Goal: Information Seeking & Learning: Check status

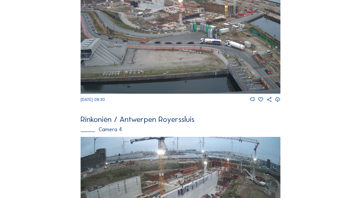
scroll to position [652, 0]
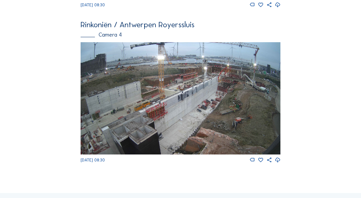
click at [169, 80] on img at bounding box center [180, 98] width 199 height 112
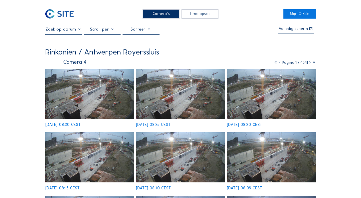
click at [115, 94] on img at bounding box center [89, 94] width 89 height 50
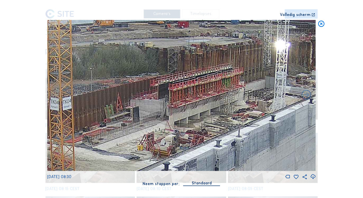
drag, startPoint x: 241, startPoint y: 63, endPoint x: 123, endPoint y: 104, distance: 124.8
click at [123, 104] on img at bounding box center [181, 95] width 269 height 151
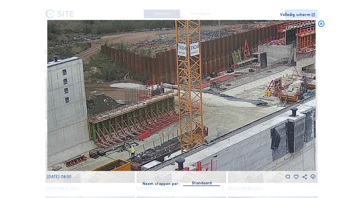
drag, startPoint x: 171, startPoint y: 103, endPoint x: 299, endPoint y: 48, distance: 138.8
click at [299, 48] on img at bounding box center [181, 95] width 269 height 151
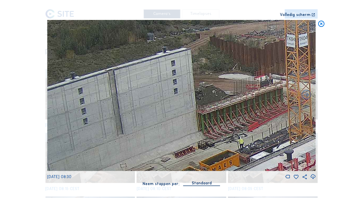
drag, startPoint x: 177, startPoint y: 71, endPoint x: 280, endPoint y: 63, distance: 103.2
click at [280, 63] on img at bounding box center [181, 95] width 269 height 151
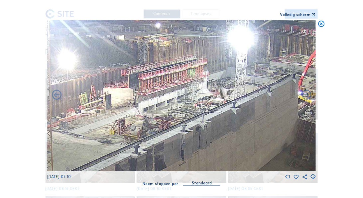
click at [324, 25] on icon at bounding box center [322, 24] width 8 height 8
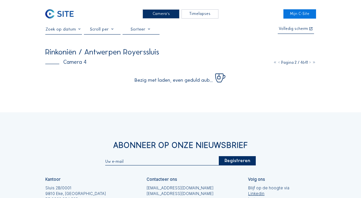
click at [77, 30] on input "text" at bounding box center [63, 29] width 37 height 5
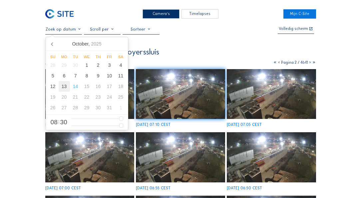
click at [65, 87] on div "13" at bounding box center [64, 86] width 11 height 11
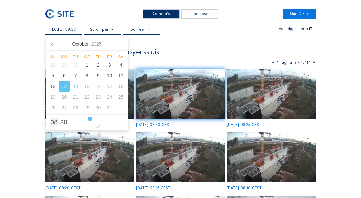
type input "[DATE] 09:30"
type input "9"
type input "[DATE] 10:30"
type input "10"
type input "[DATE] 11:30"
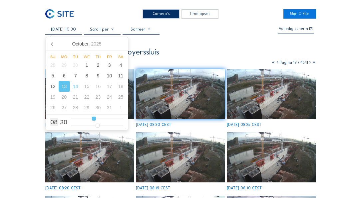
type input "11"
type input "[DATE] 13:30"
type input "13"
type input "[DATE] 15:30"
type input "15"
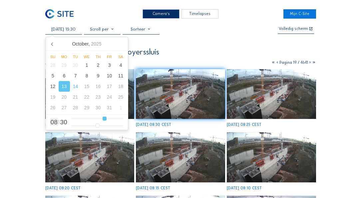
type input "[DATE] 17:30"
type input "17"
type input "[DATE] 16:30"
type input "16"
type input "[DATE] 15:30"
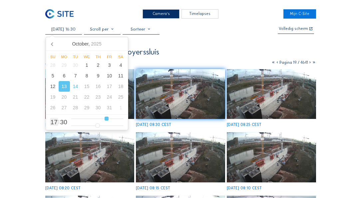
type input "15"
type input "[DATE] 14:30"
type input "14"
type input "[DATE] 13:30"
type input "13"
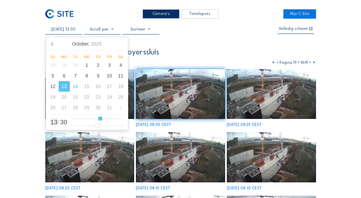
type input "[DATE] 12:30"
type input "12"
type input "[DATE] 11:30"
type input "11"
type input "[DATE] 10:30"
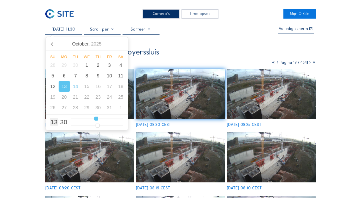
type input "10"
type input "[DATE] 09:30"
type input "9"
type input "[DATE] 08:30"
type input "8"
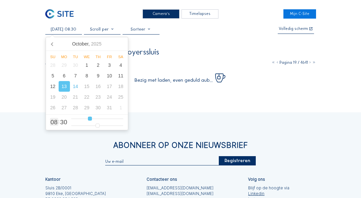
type input "[DATE] 09:30"
type input "9"
type input "[DATE] 10:30"
type input "10"
type input "[DATE] 11:30"
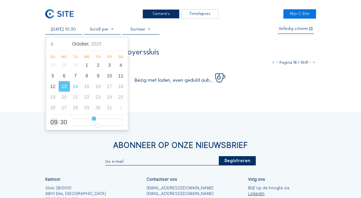
type input "11"
type input "[DATE] 10:30"
drag, startPoint x: 89, startPoint y: 118, endPoint x: 93, endPoint y: 118, distance: 4.7
type input "10"
click at [93, 118] on input "range" at bounding box center [97, 119] width 52 height 6
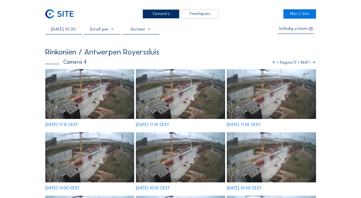
click at [172, 95] on img at bounding box center [180, 94] width 89 height 50
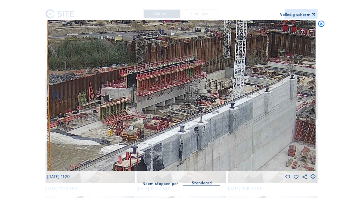
click at [323, 24] on icon at bounding box center [322, 24] width 8 height 8
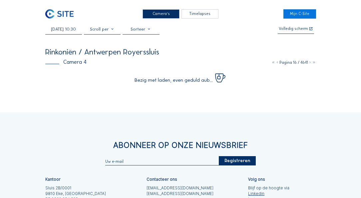
click at [167, 15] on div "Camera's" at bounding box center [160, 14] width 37 height 10
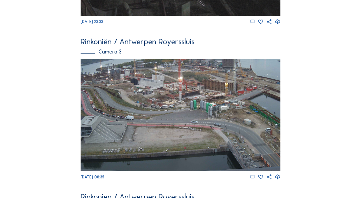
scroll to position [457, 0]
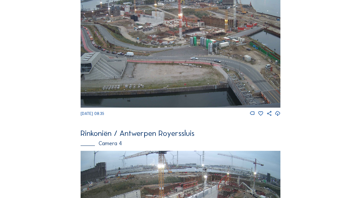
click at [185, 87] on img at bounding box center [180, 52] width 199 height 112
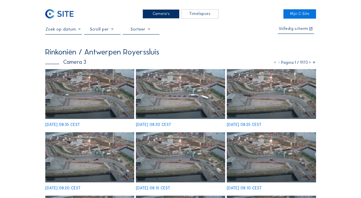
click at [77, 31] on input "text" at bounding box center [63, 29] width 37 height 5
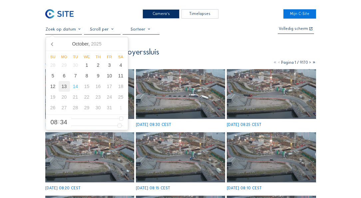
click at [64, 88] on div "13" at bounding box center [64, 86] width 11 height 11
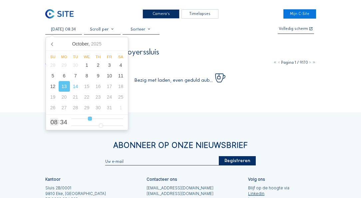
type input "[DATE] 07:34"
type input "7"
type input "[DATE] 08:34"
type input "8"
type input "[DATE] 09:34"
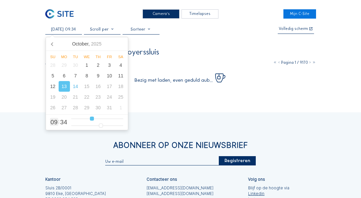
drag, startPoint x: 88, startPoint y: 119, endPoint x: 92, endPoint y: 119, distance: 4.4
type input "9"
click at [92, 120] on input "range" at bounding box center [97, 119] width 52 height 6
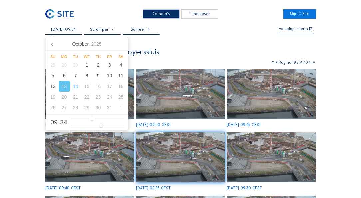
click at [171, 88] on img at bounding box center [180, 94] width 89 height 50
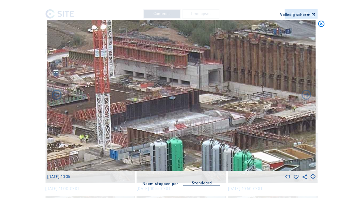
click at [320, 24] on icon at bounding box center [322, 24] width 8 height 8
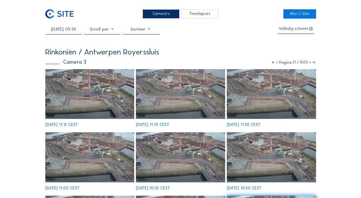
click at [65, 31] on input "[DATE] 09:34" at bounding box center [63, 29] width 37 height 5
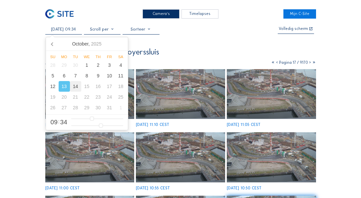
click at [75, 85] on div "14" at bounding box center [75, 86] width 11 height 11
type input "[DATE] 08:34"
type input "8"
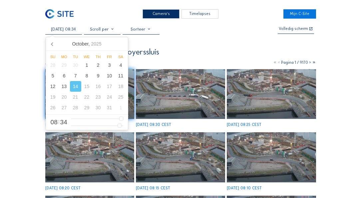
click at [217, 87] on img at bounding box center [180, 94] width 89 height 50
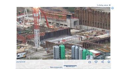
click at [113, 8] on icon at bounding box center [112, 8] width 3 height 3
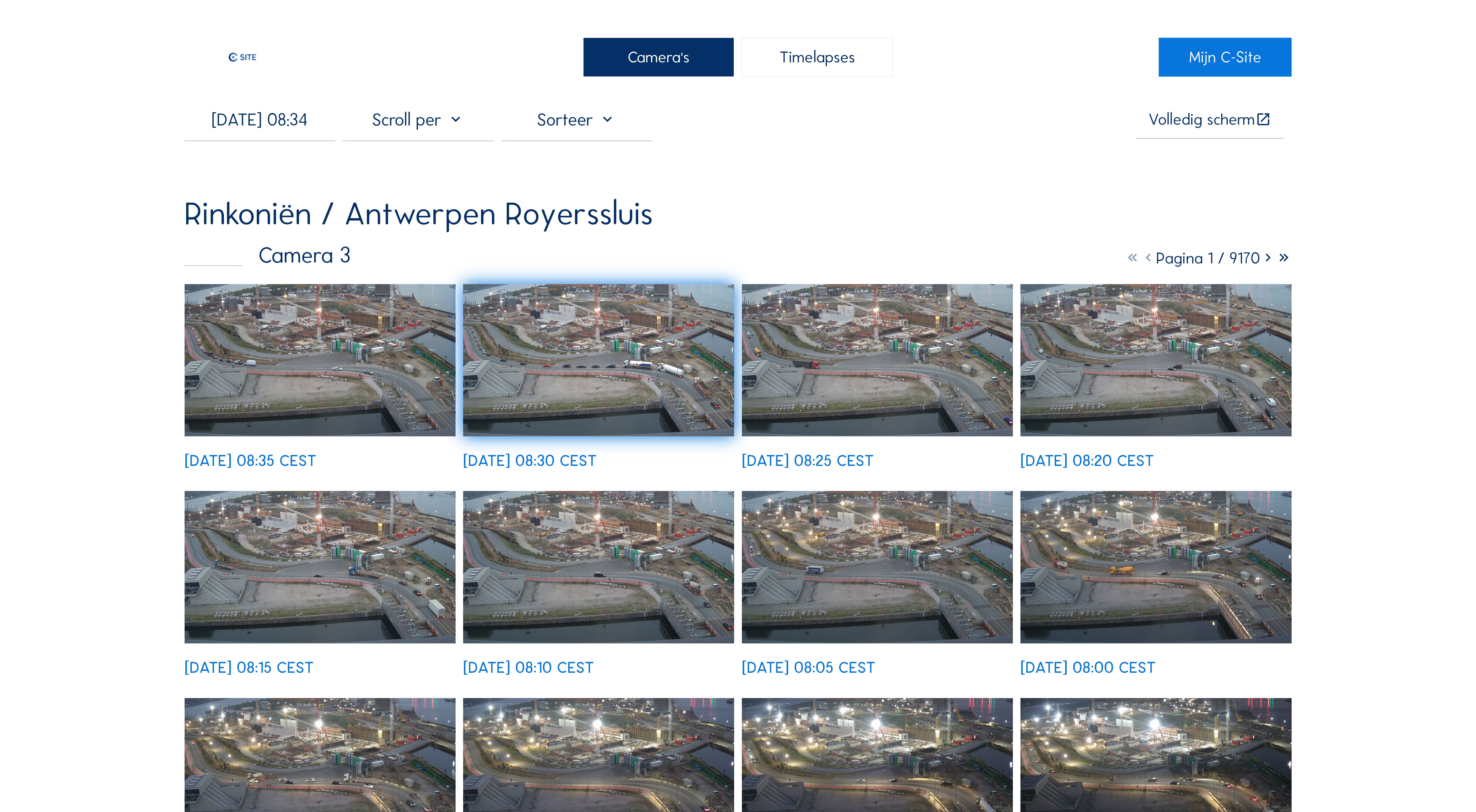
click at [210, 116] on img at bounding box center [877, 360] width 271 height 152
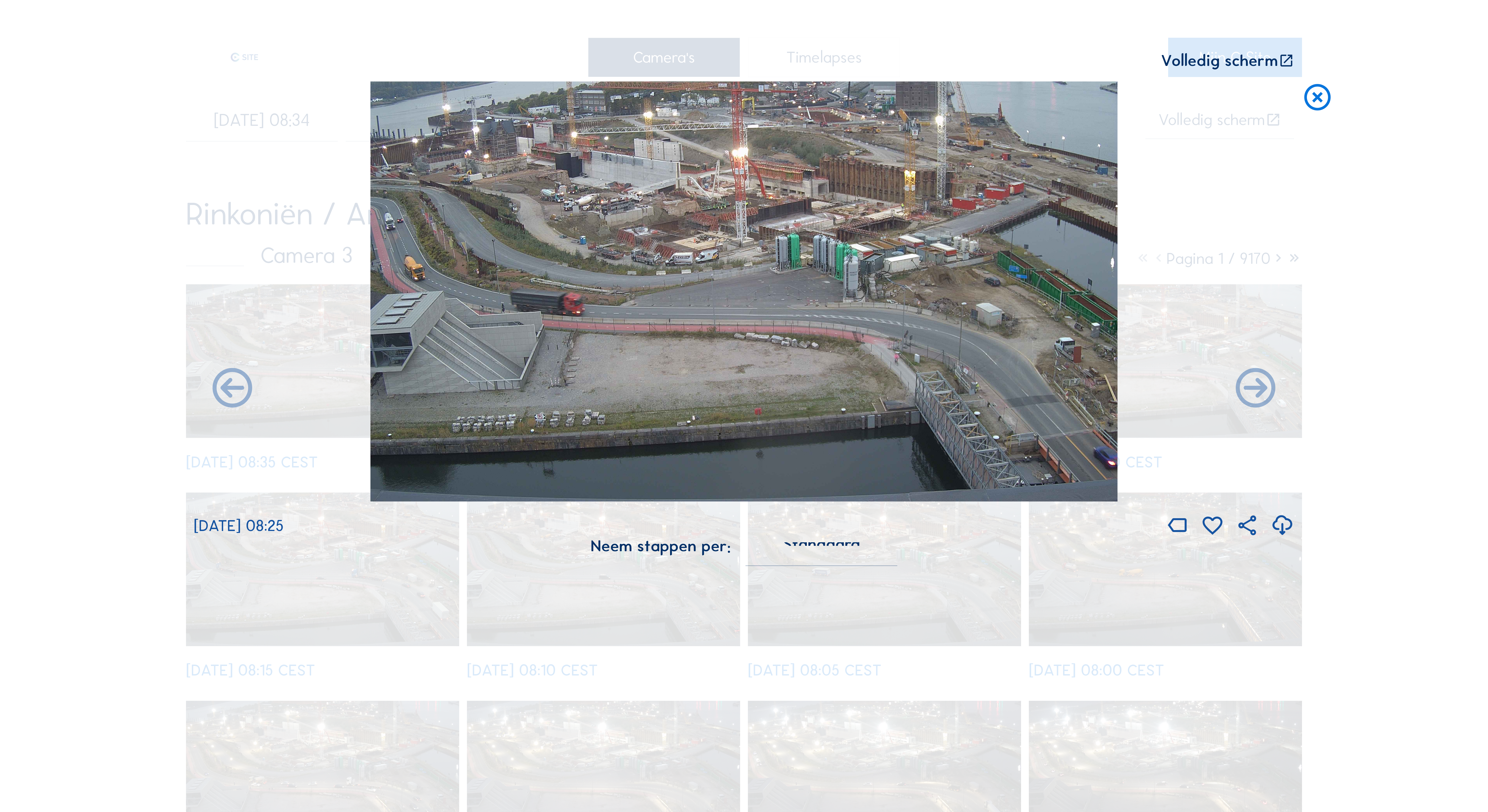
click at [210, 60] on div "Volledig scherm" at bounding box center [1219, 61] width 117 height 16
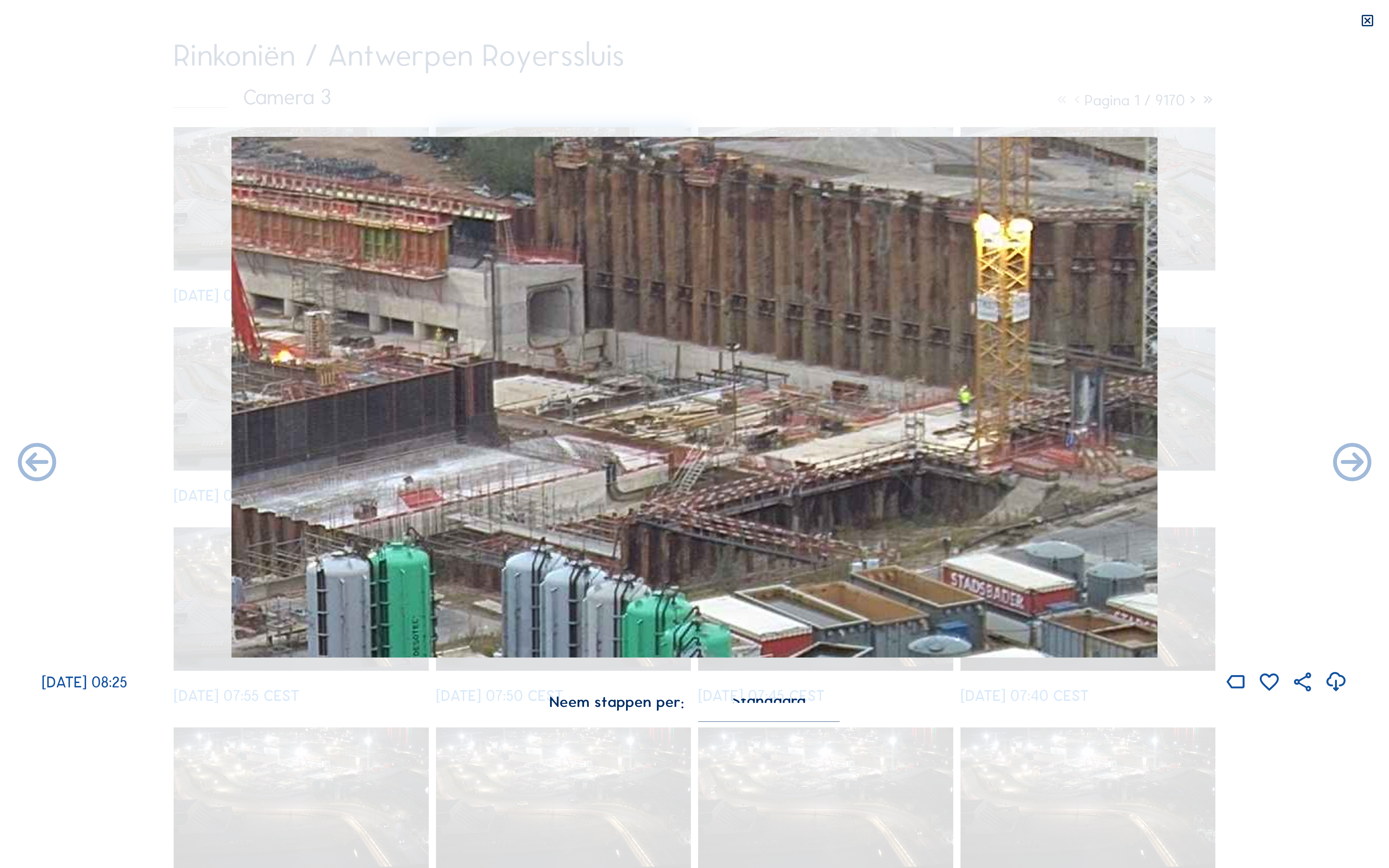
drag, startPoint x: 904, startPoint y: 315, endPoint x: 398, endPoint y: 453, distance: 524.5
click at [261, 143] on img at bounding box center [695, 397] width 926 height 521
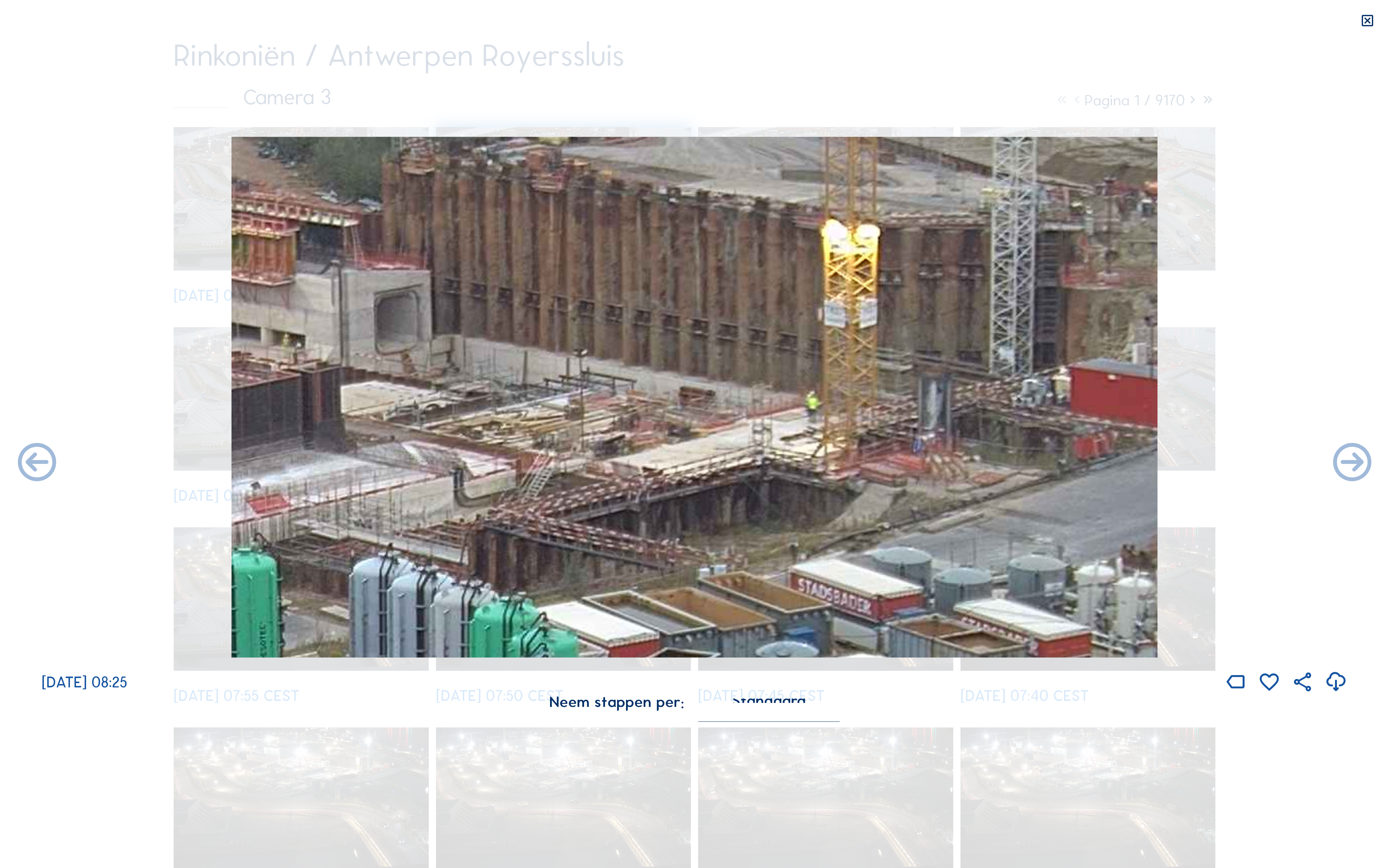
drag, startPoint x: 908, startPoint y: 400, endPoint x: 794, endPoint y: 417, distance: 115.3
click at [261, 143] on img at bounding box center [695, 397] width 926 height 521
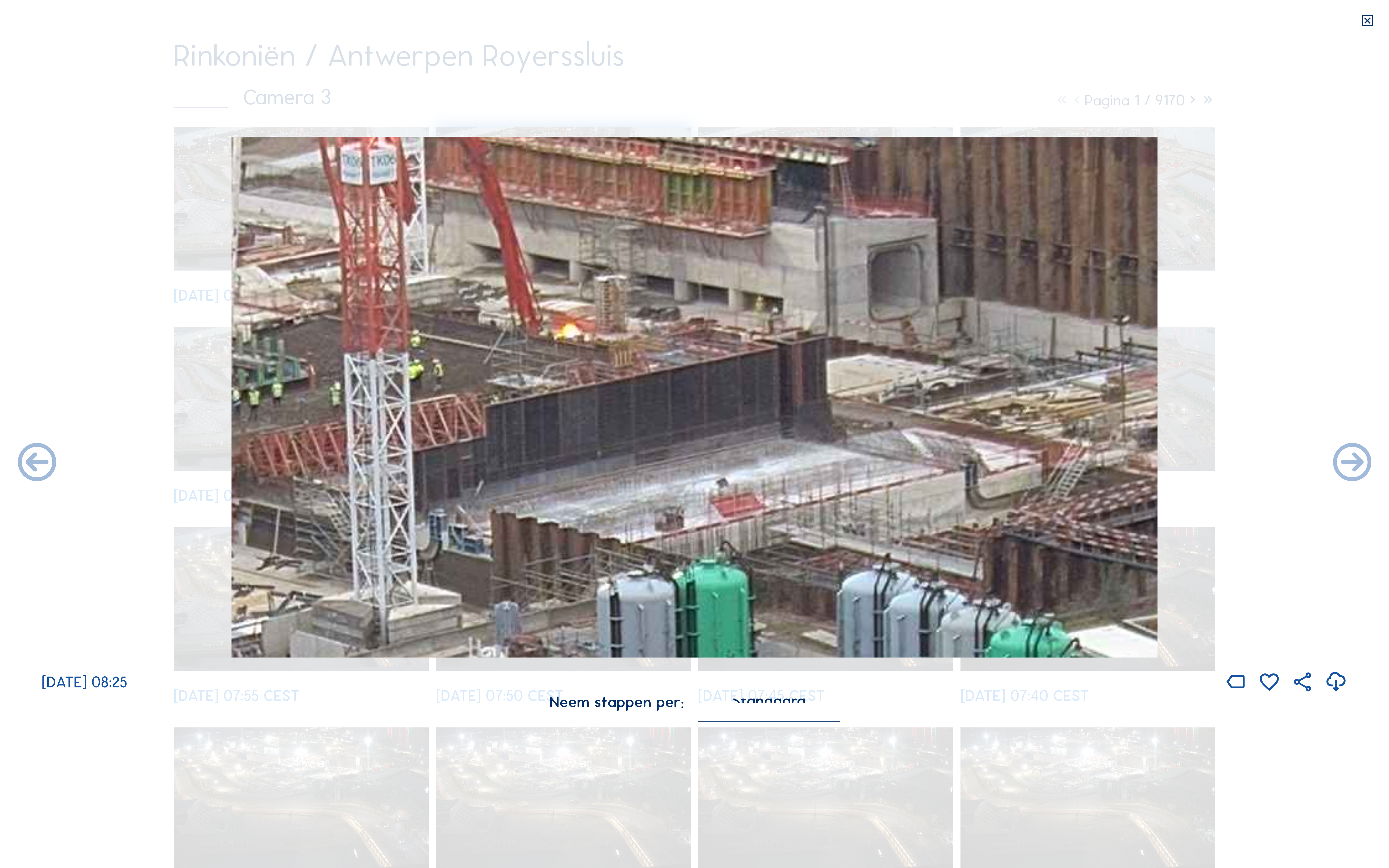
click at [261, 20] on icon at bounding box center [1367, 21] width 15 height 16
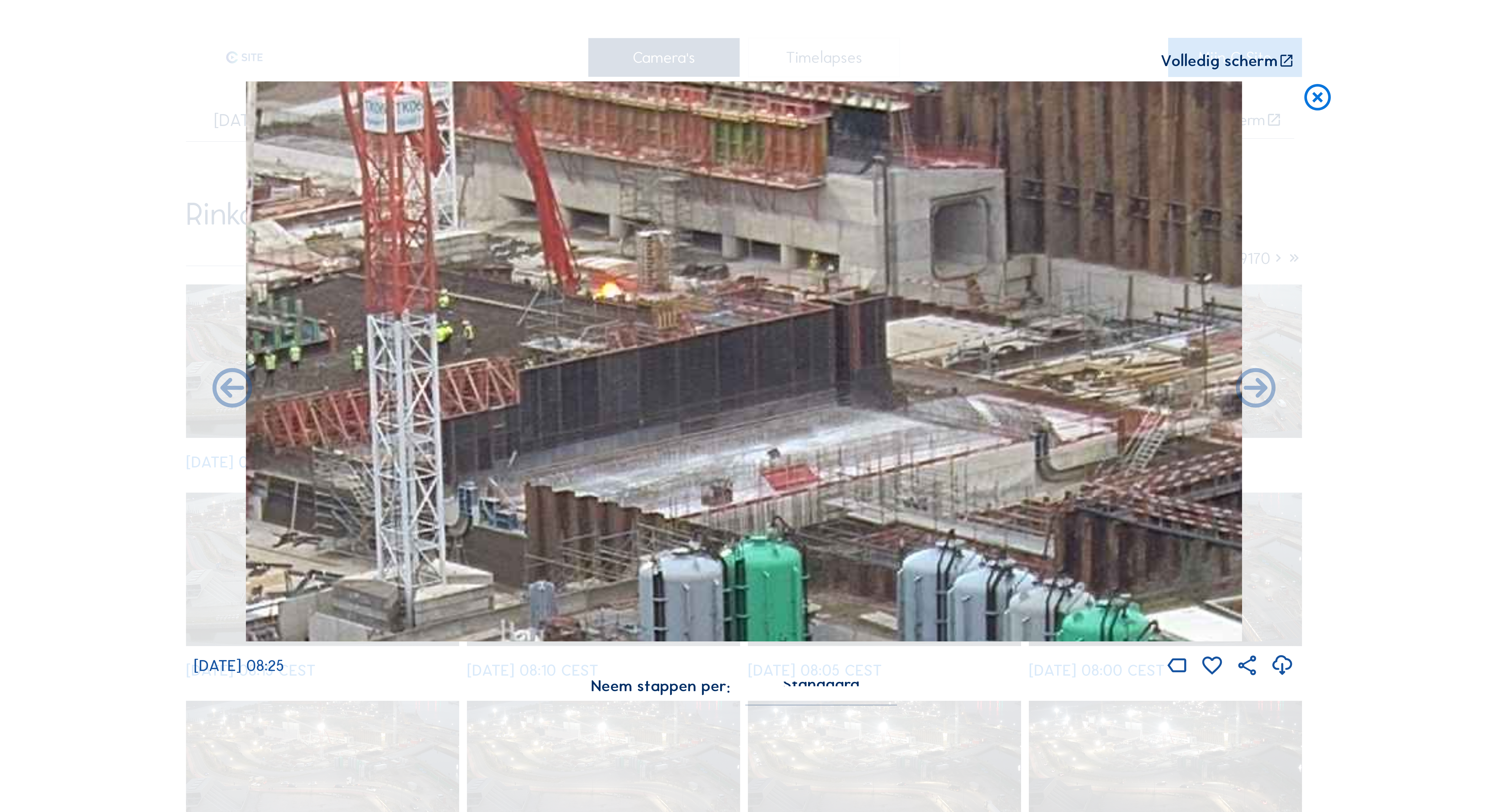
click at [281, 98] on icon at bounding box center [1317, 98] width 32 height 33
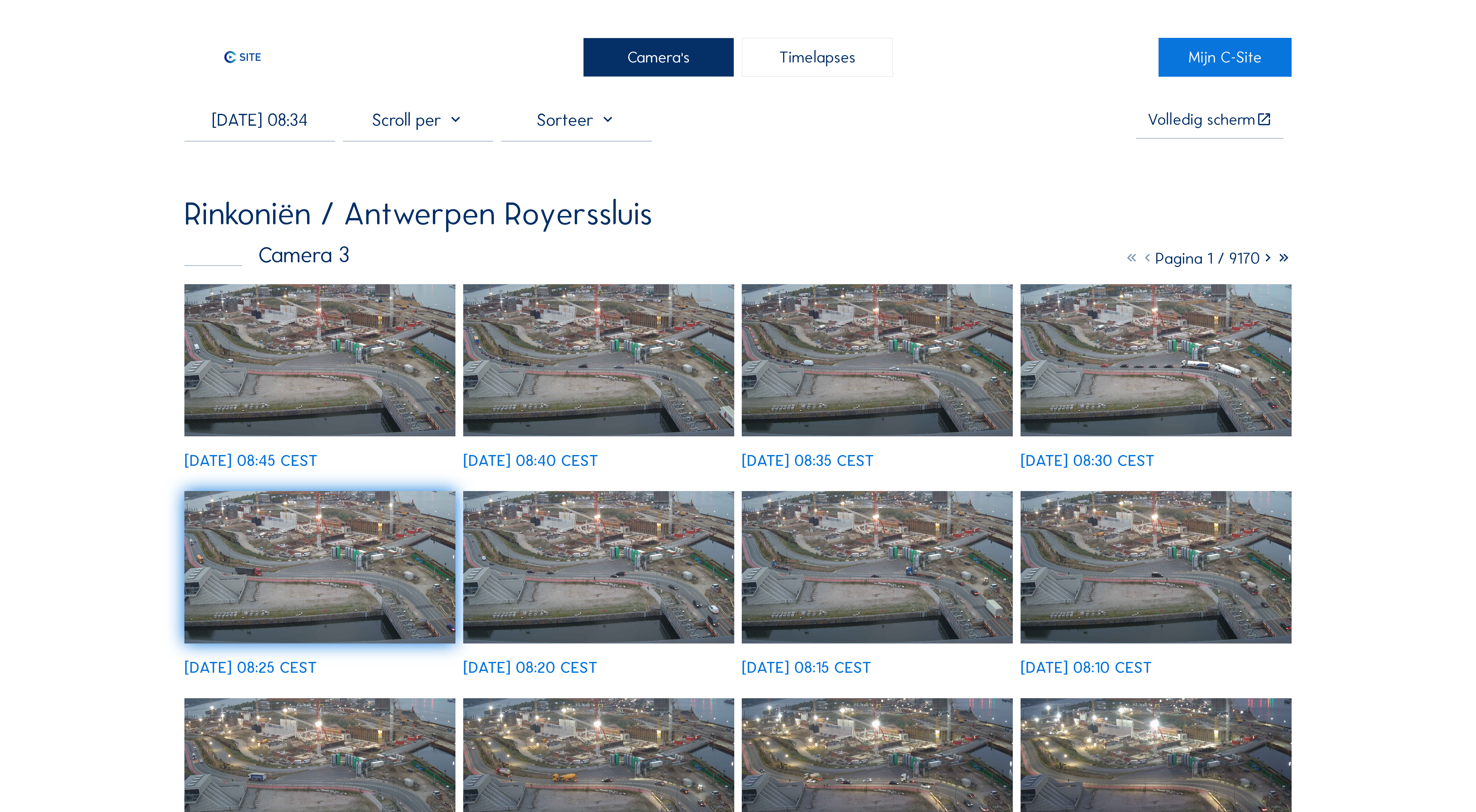
click at [281, 54] on div "Camera's" at bounding box center [659, 58] width 150 height 39
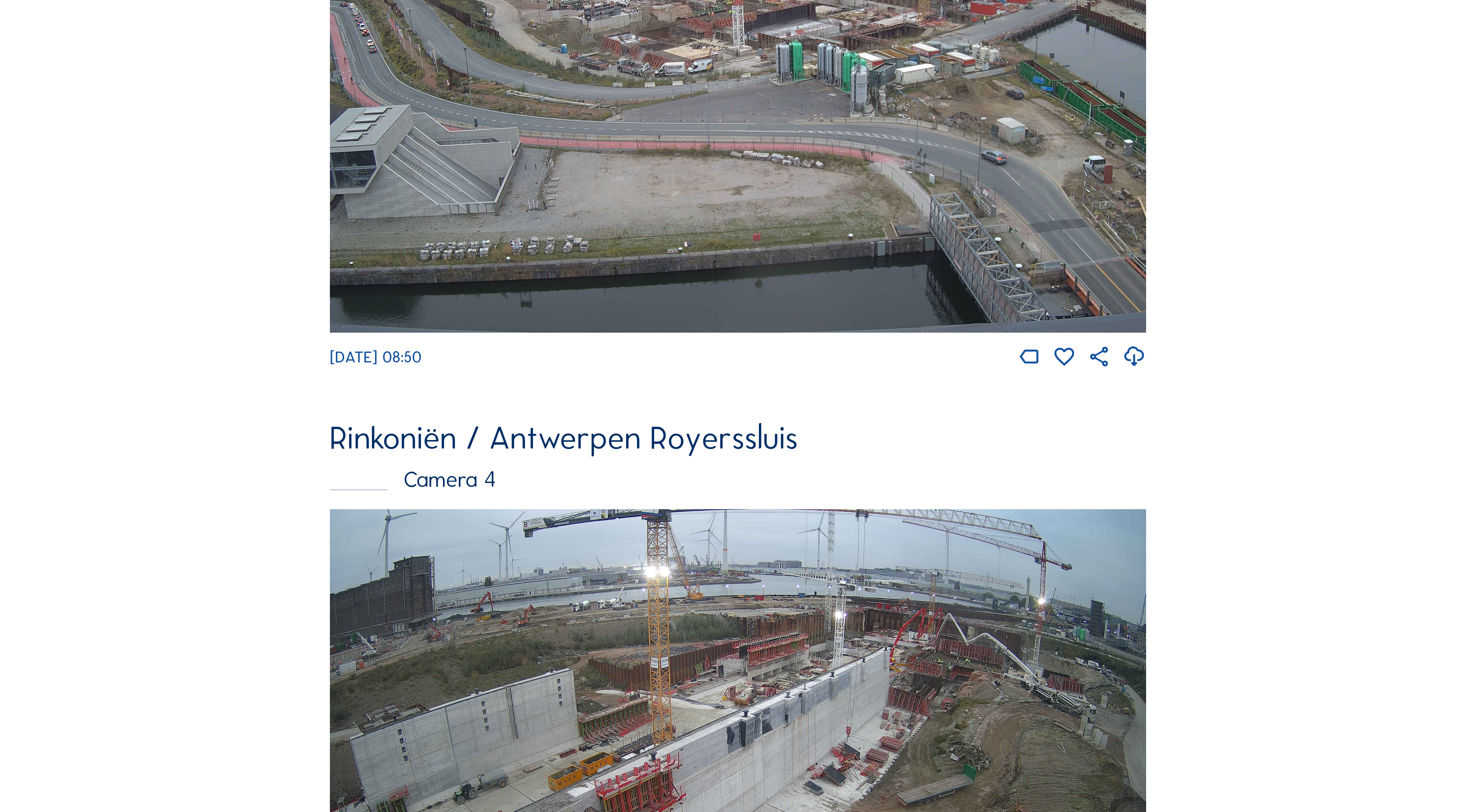
scroll to position [2362, 0]
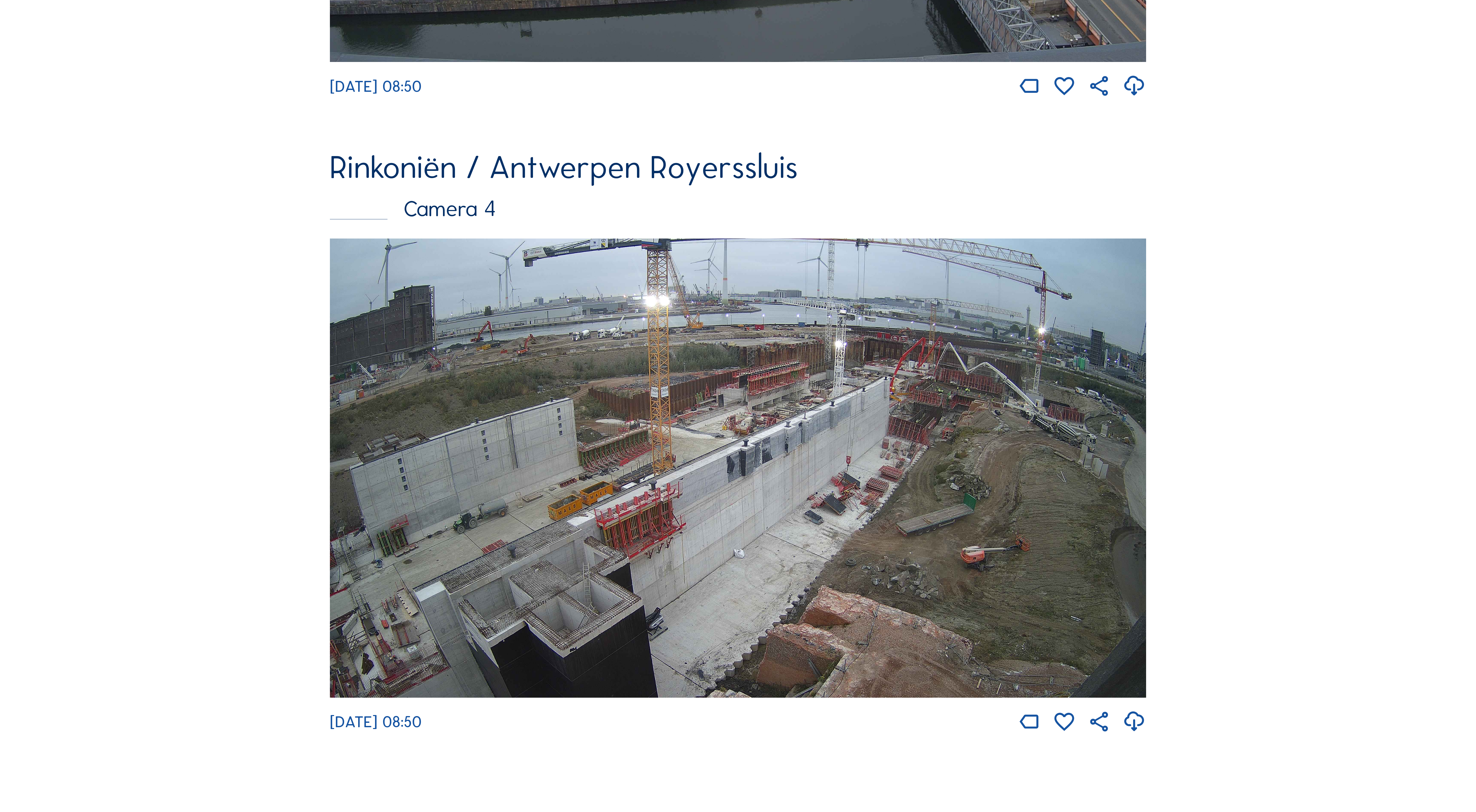
click at [281, 154] on img at bounding box center [737, 468] width 816 height 459
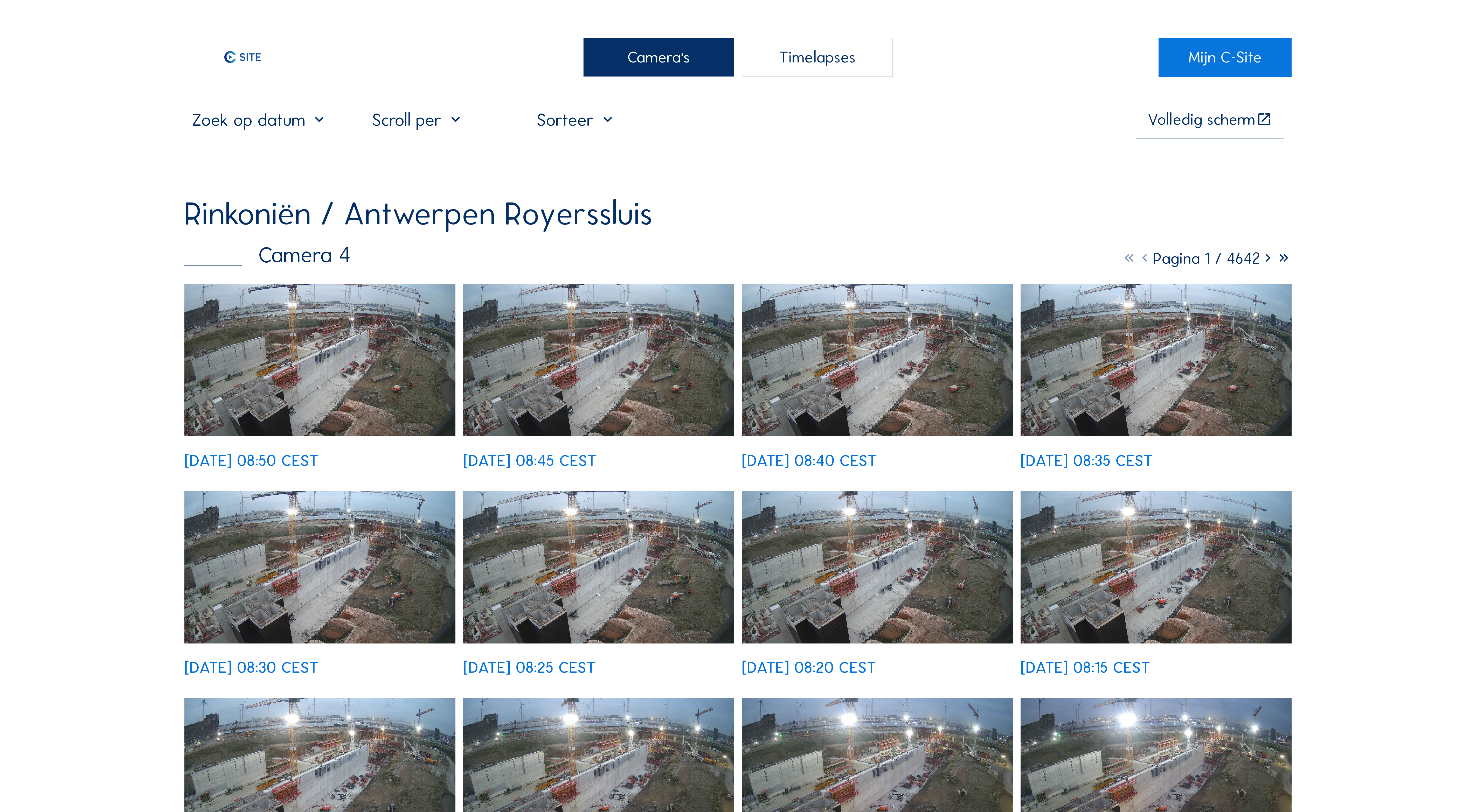
click at [281, 154] on img at bounding box center [320, 361] width 271 height 153
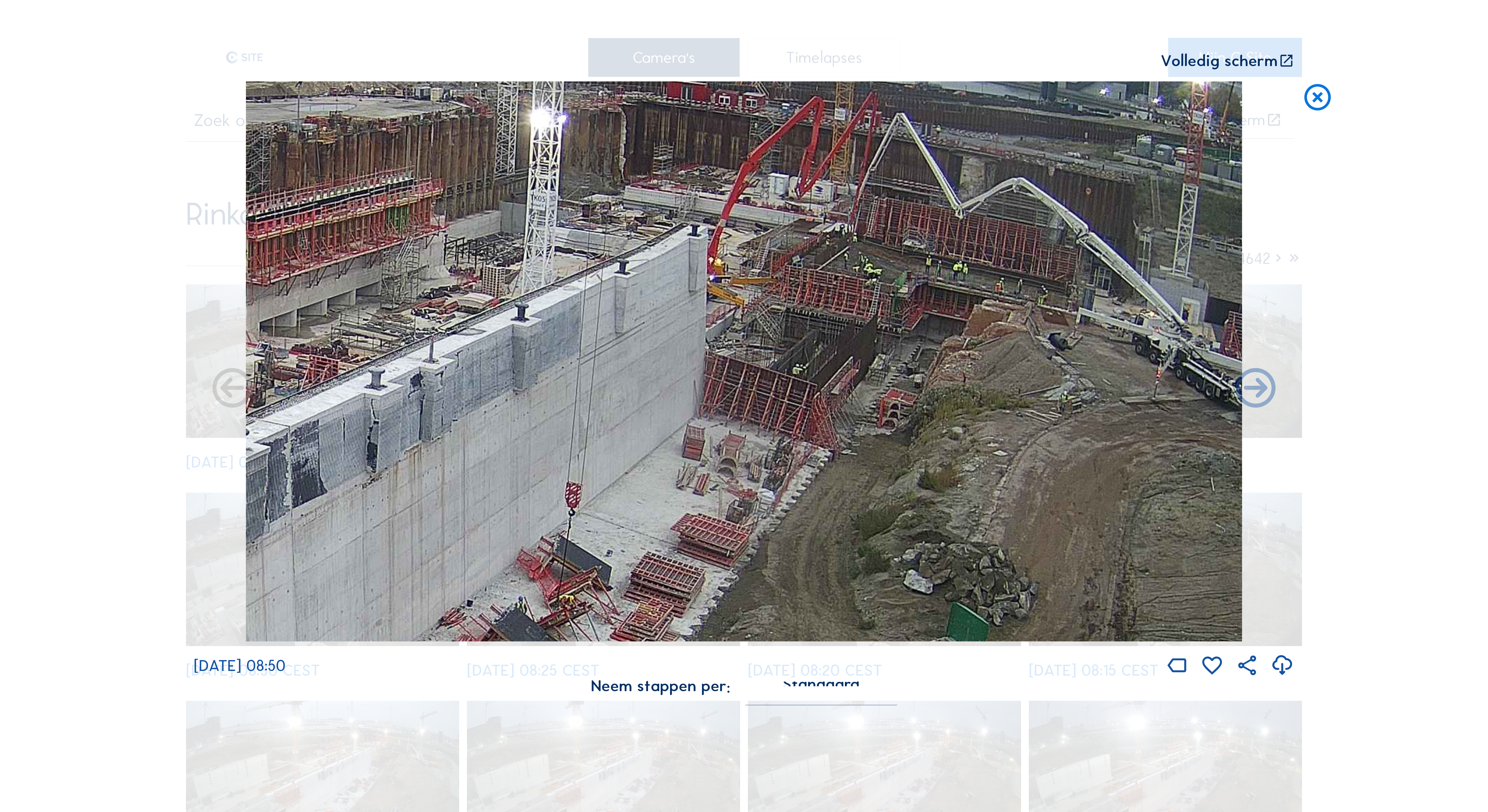
click at [281, 97] on icon at bounding box center [1317, 98] width 32 height 33
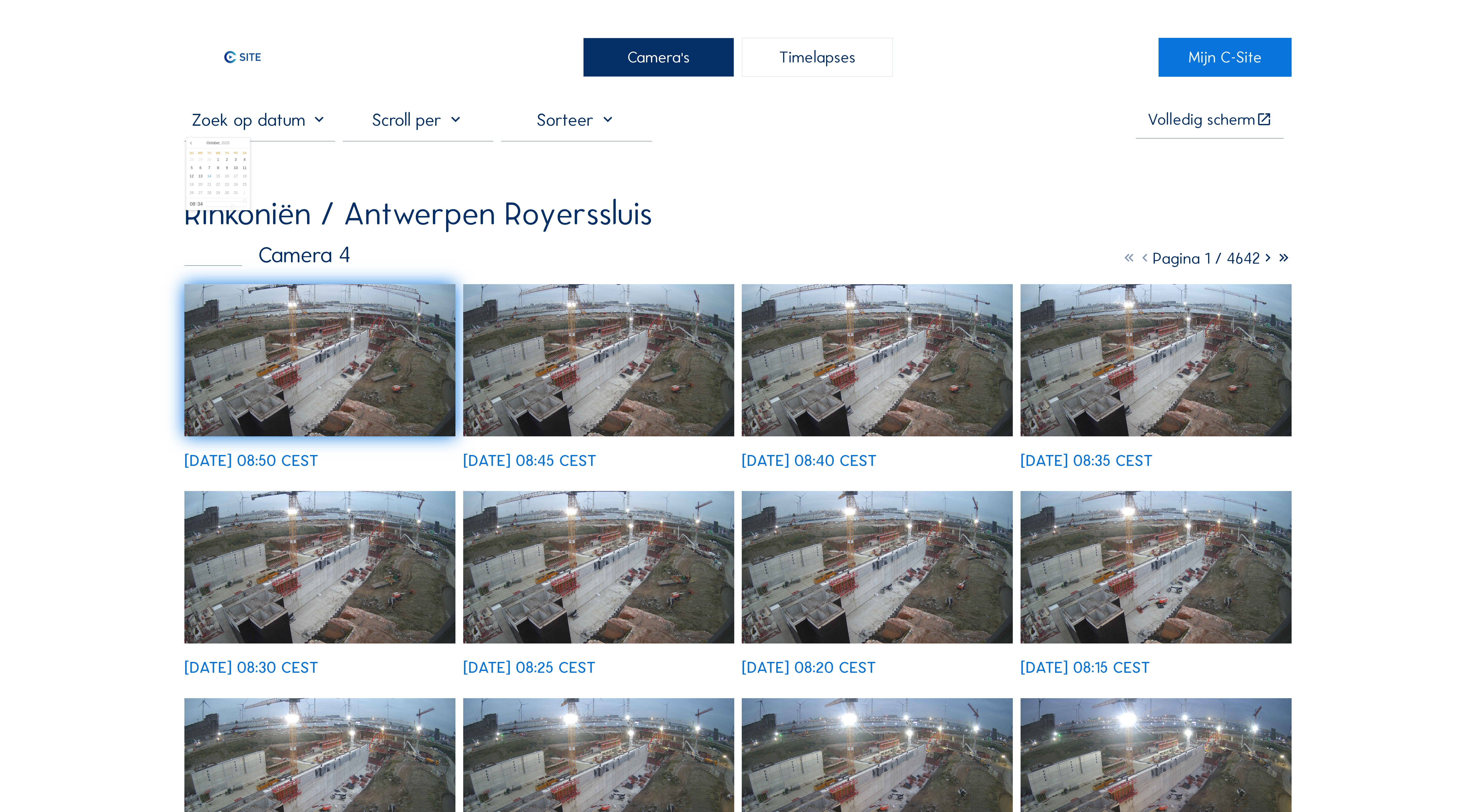
click at [281, 125] on input "text" at bounding box center [260, 119] width 150 height 21
click at [281, 127] on input "text" at bounding box center [260, 119] width 150 height 21
click at [281, 123] on input "text" at bounding box center [260, 119] width 150 height 21
drag, startPoint x: 330, startPoint y: 124, endPoint x: 329, endPoint y: 127, distance: 3.2
click at [281, 130] on input "text" at bounding box center [260, 119] width 150 height 21
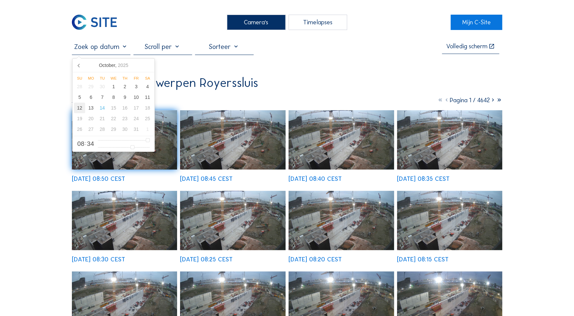
click at [85, 107] on div "28 29 30 1 2 3 4 5 6 7 8 9 10 11 12 13 14 15 16 17 18 19 20 21 22 23 24 25 26 2…" at bounding box center [113, 107] width 79 height 53
click at [79, 107] on div "12" at bounding box center [79, 108] width 11 height 11
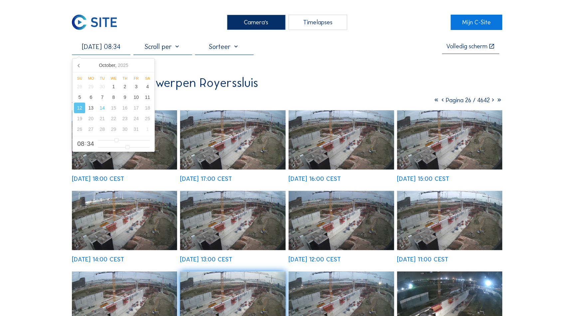
click at [227, 141] on img at bounding box center [233, 139] width 106 height 59
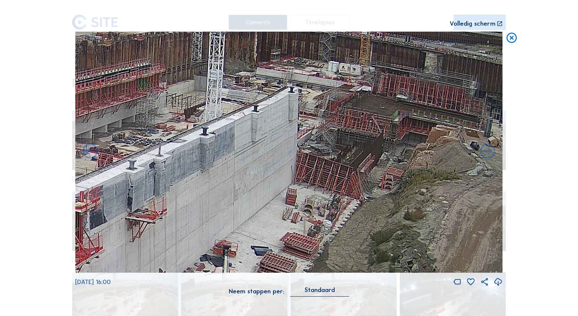
click at [360, 39] on icon at bounding box center [512, 38] width 12 height 13
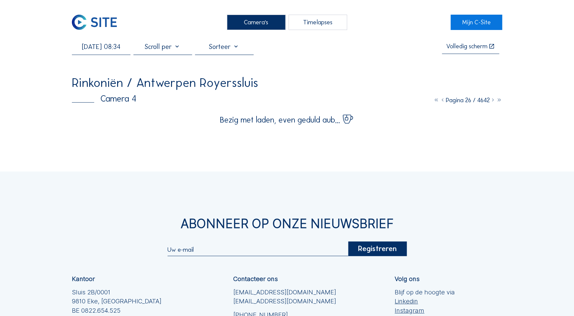
click at [98, 49] on input "[DATE] 08:34" at bounding box center [101, 47] width 59 height 8
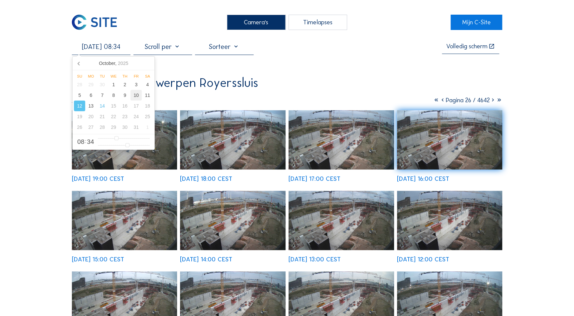
click at [135, 95] on div "10" at bounding box center [135, 95] width 11 height 11
type input "[DATE] 08:34"
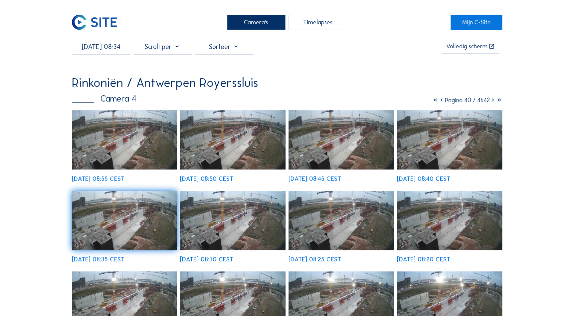
click at [279, 93] on div "Rinkoniën / [GEOGRAPHIC_DATA] Royerssluis Camera 4 Pagina 40 / 4642 [DATE] 08:5…" at bounding box center [287, 250] width 431 height 347
click at [243, 132] on img at bounding box center [233, 139] width 106 height 59
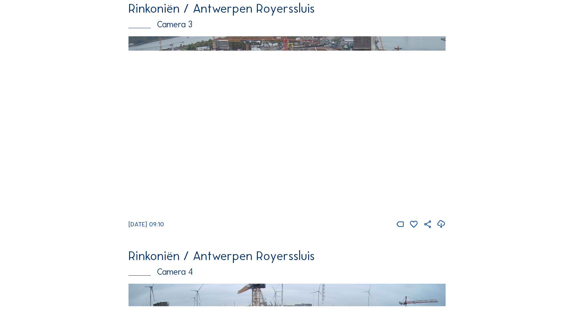
scroll to position [825, 0]
